Goal: Navigation & Orientation: Find specific page/section

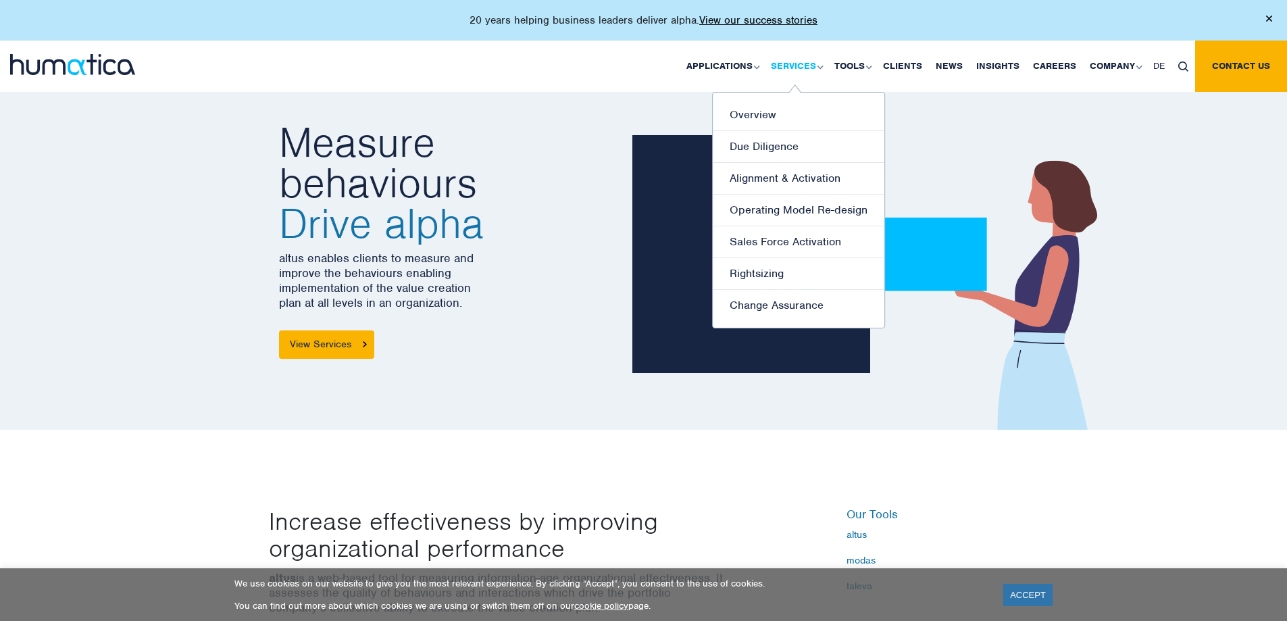
scroll to position [338, 0]
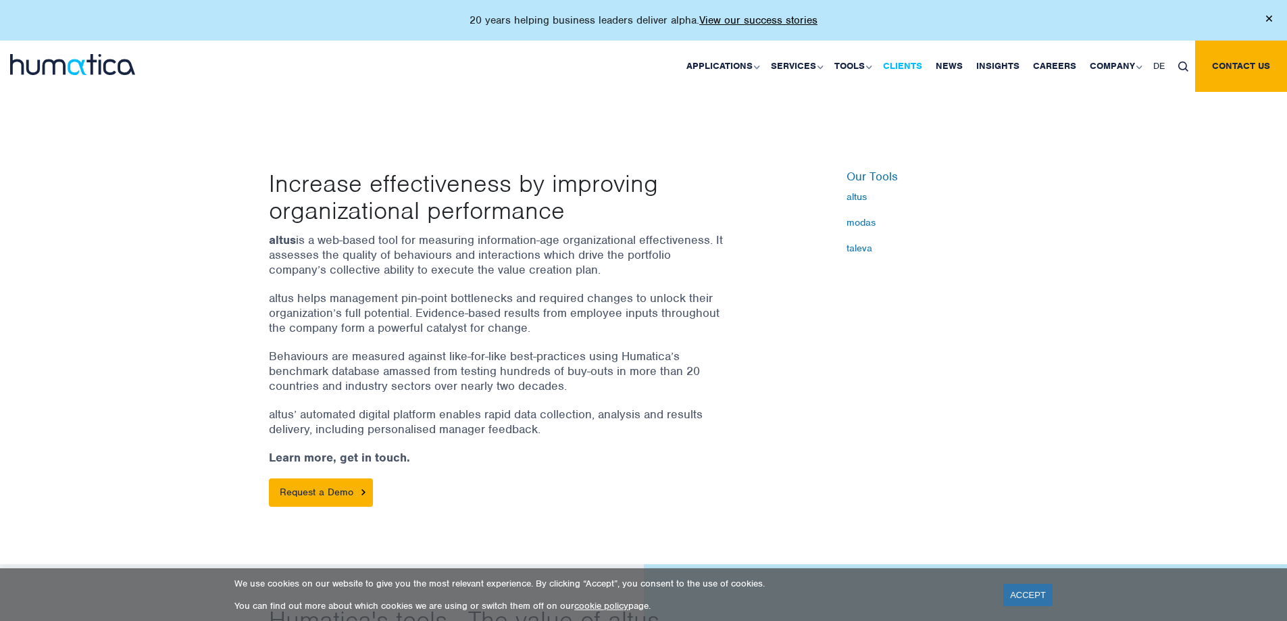
click at [919, 71] on link "Clients" at bounding box center [902, 66] width 53 height 51
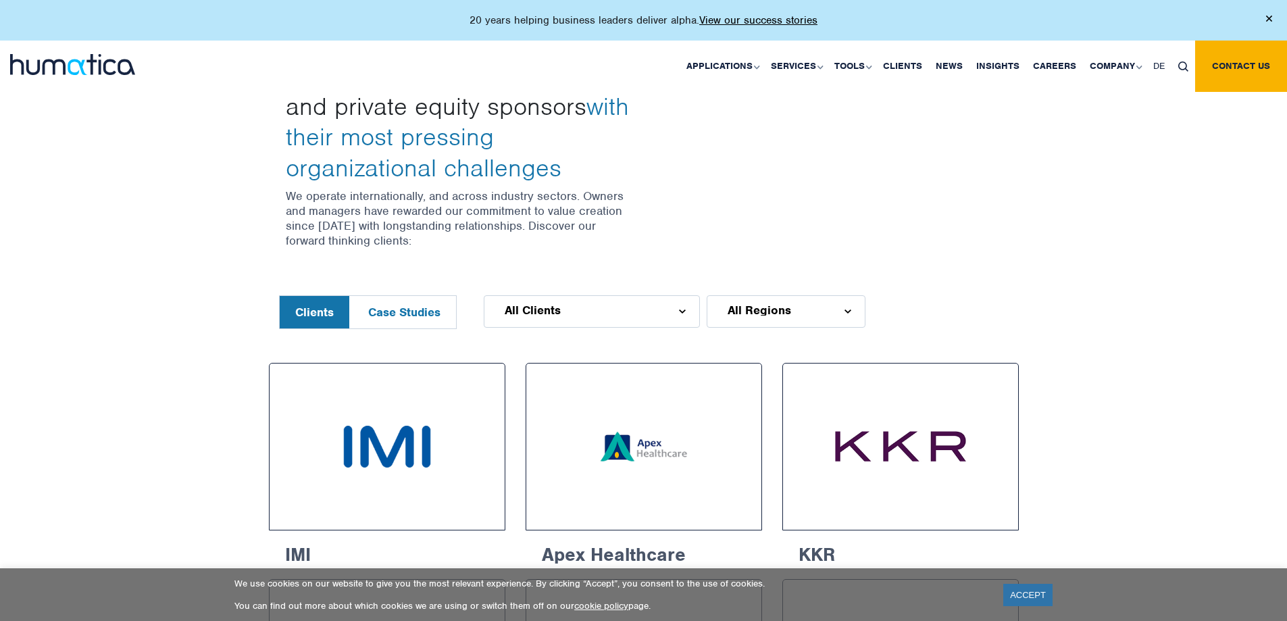
scroll to position [405, 0]
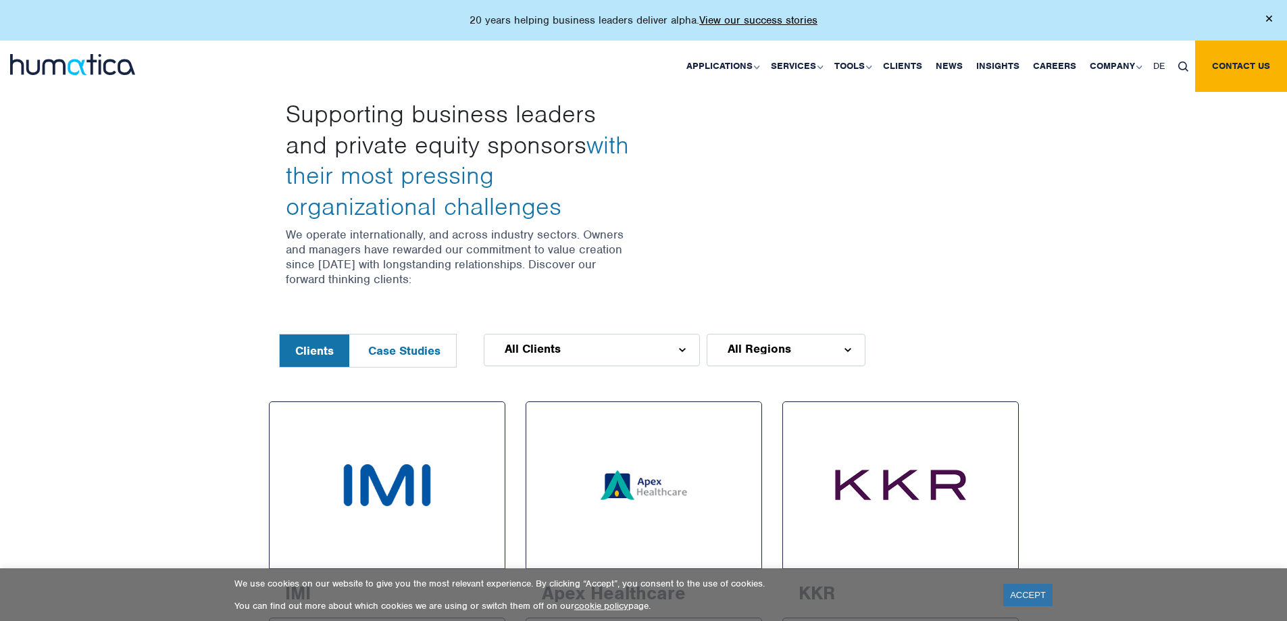
drag, startPoint x: 1297, startPoint y: 74, endPoint x: 1297, endPoint y: 131, distance: 56.8
